Goal: Task Accomplishment & Management: Complete application form

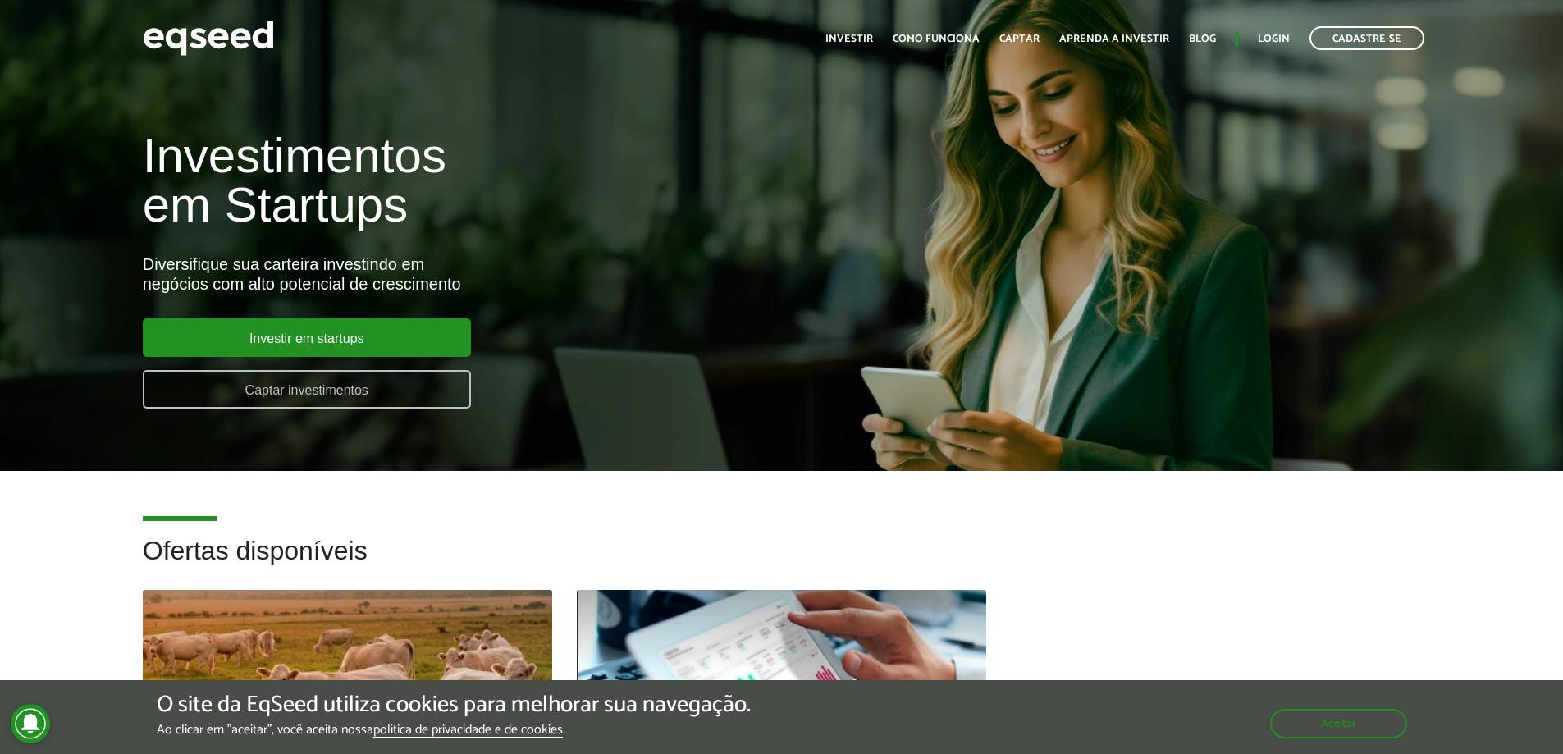
click at [284, 405] on link "Captar investimentos" at bounding box center [307, 389] width 328 height 39
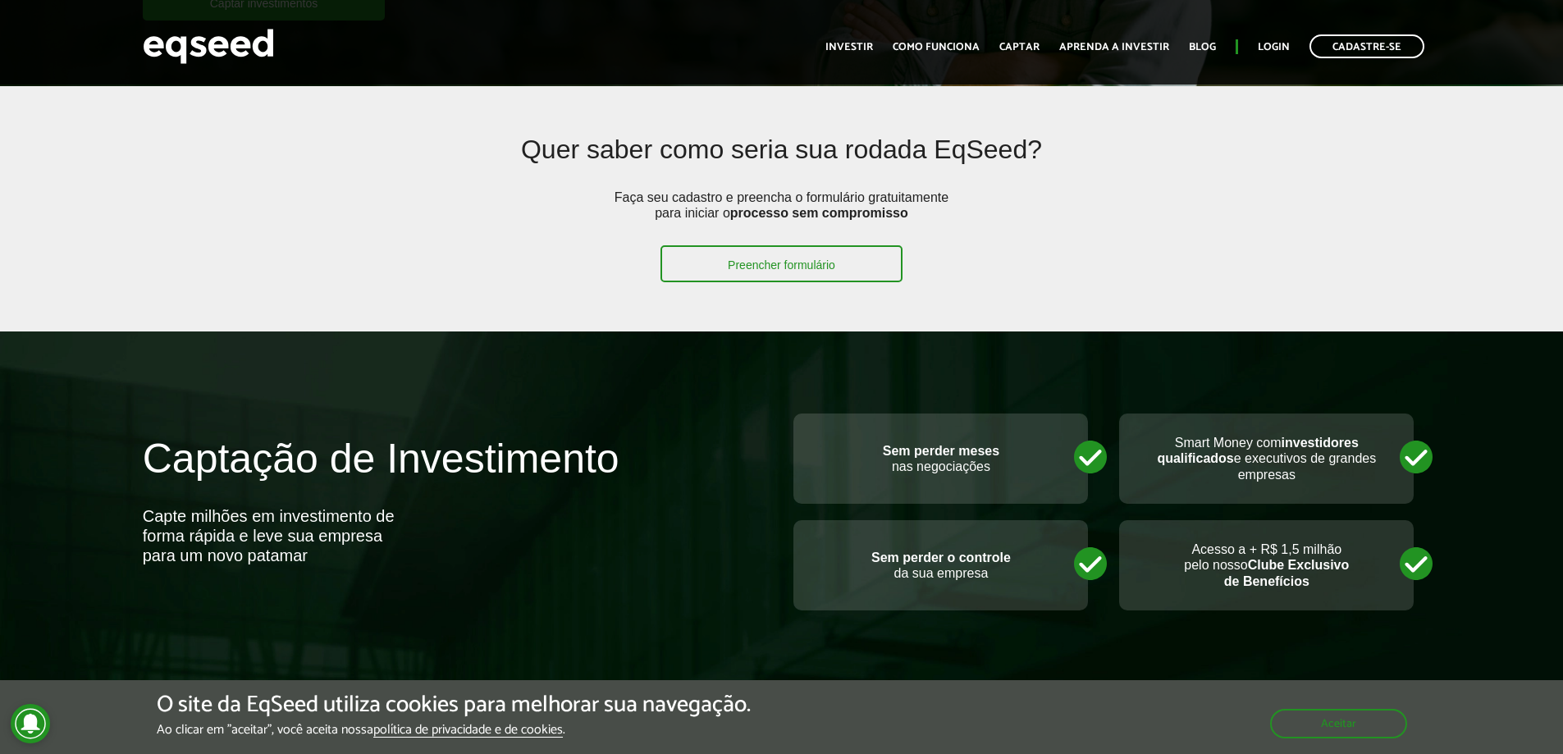
scroll to position [246, 0]
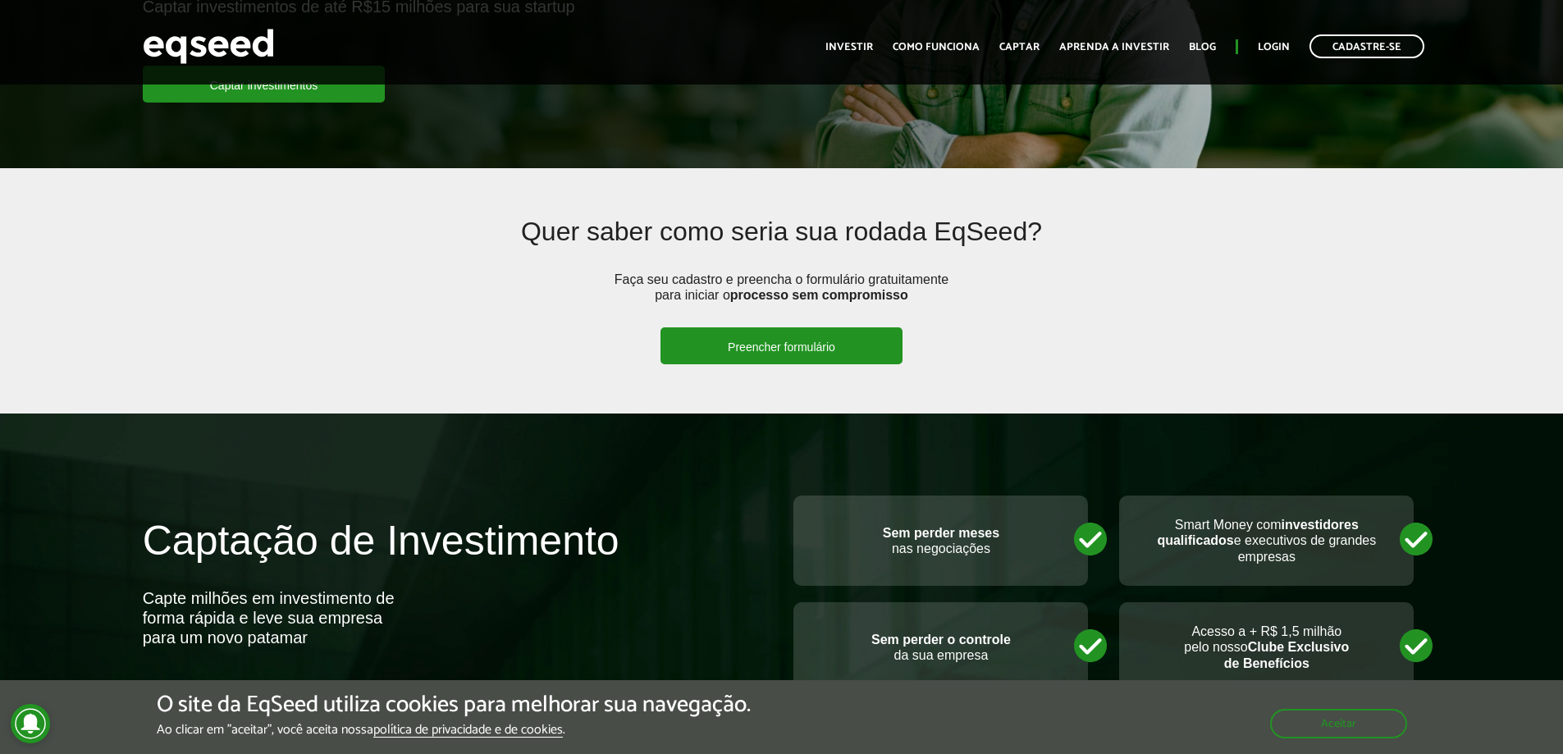
click at [769, 335] on link "Preencher formulário" at bounding box center [781, 345] width 242 height 37
